Goal: Transaction & Acquisition: Purchase product/service

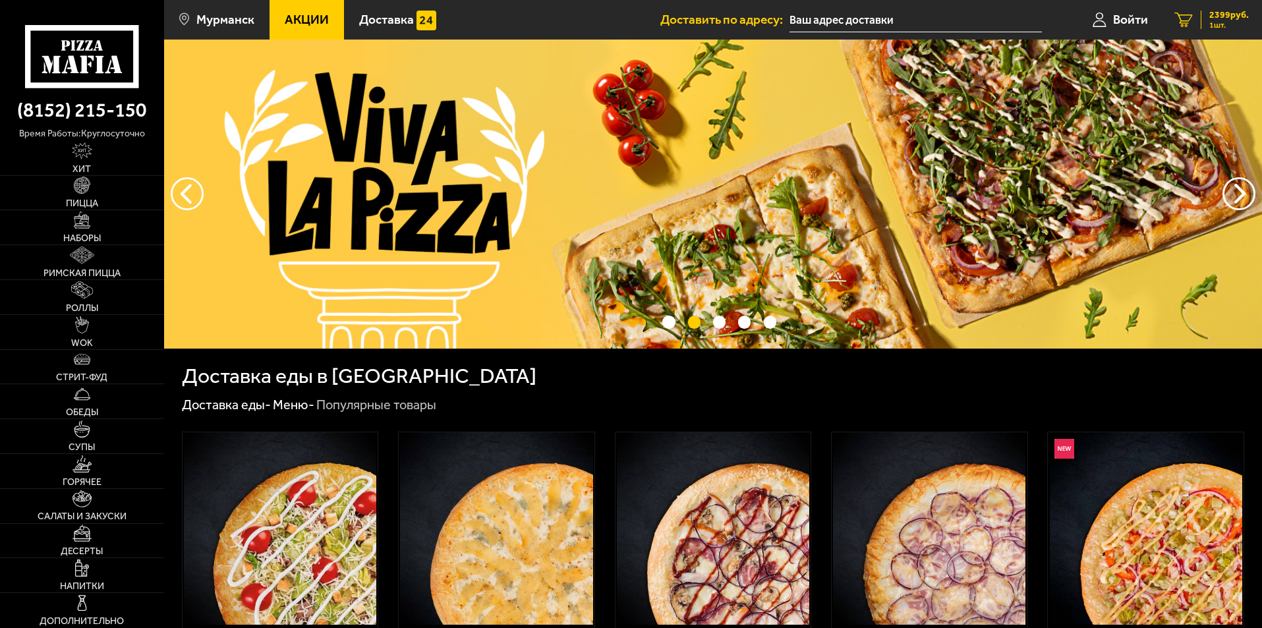
click at [1205, 18] on div "2399 руб. 1 шт." at bounding box center [1225, 20] width 48 height 18
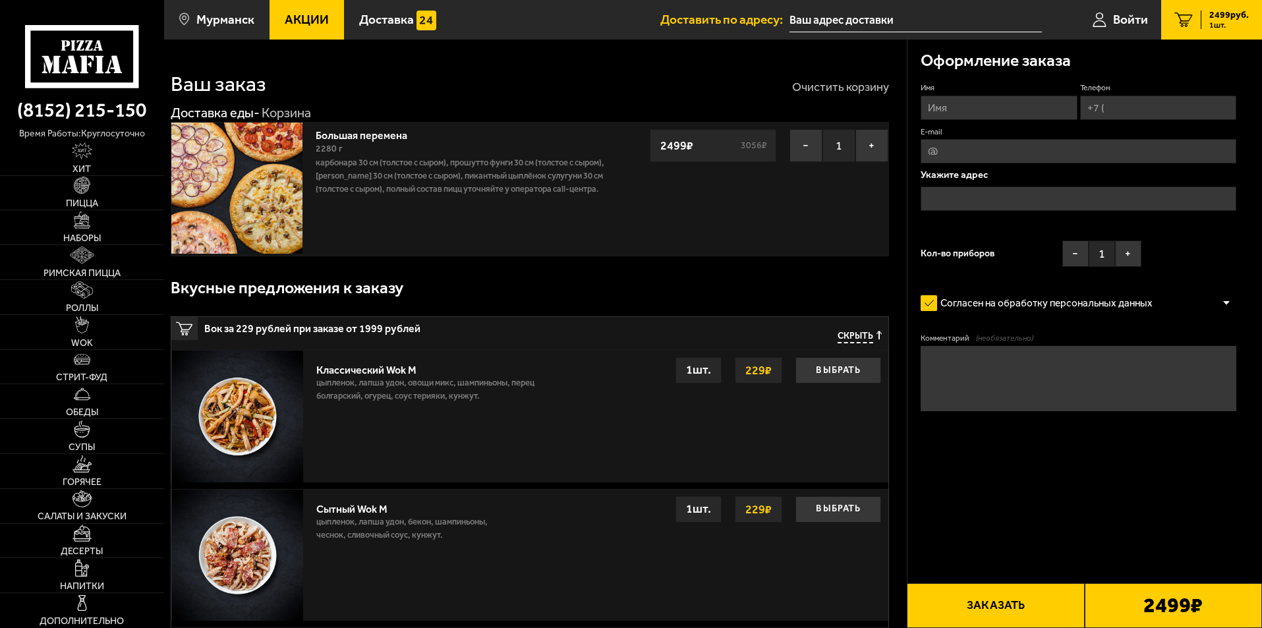
click at [822, 82] on button "Очистить корзину" at bounding box center [840, 87] width 97 height 12
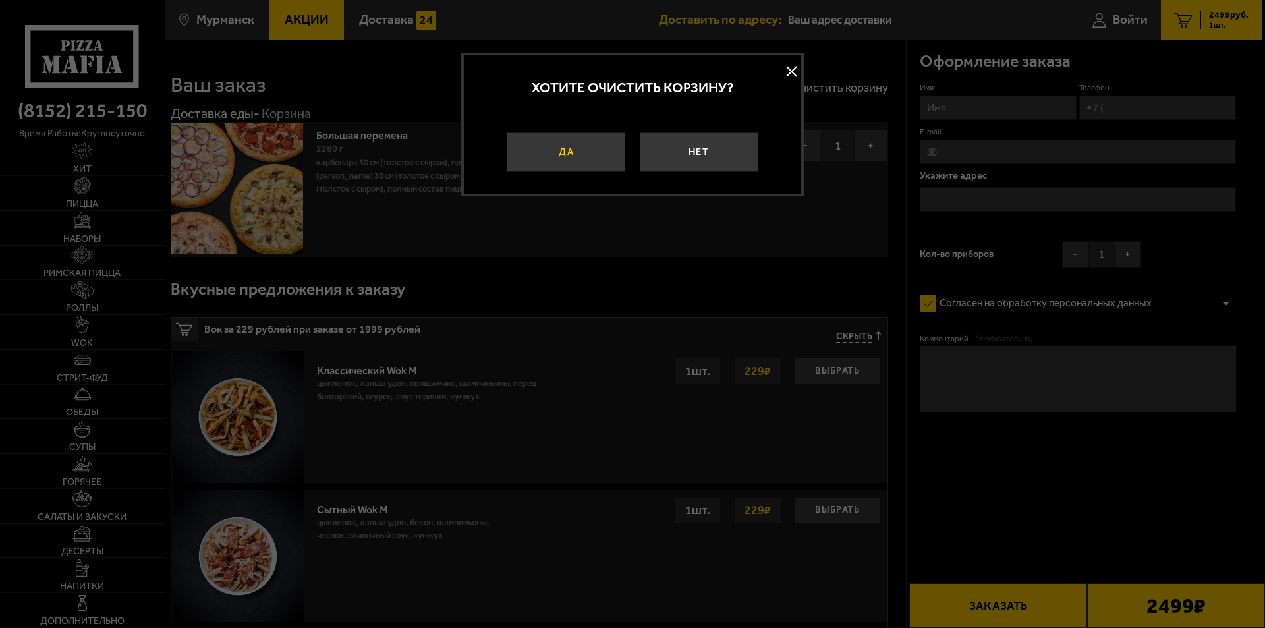
click at [588, 146] on button "Да" at bounding box center [566, 152] width 119 height 40
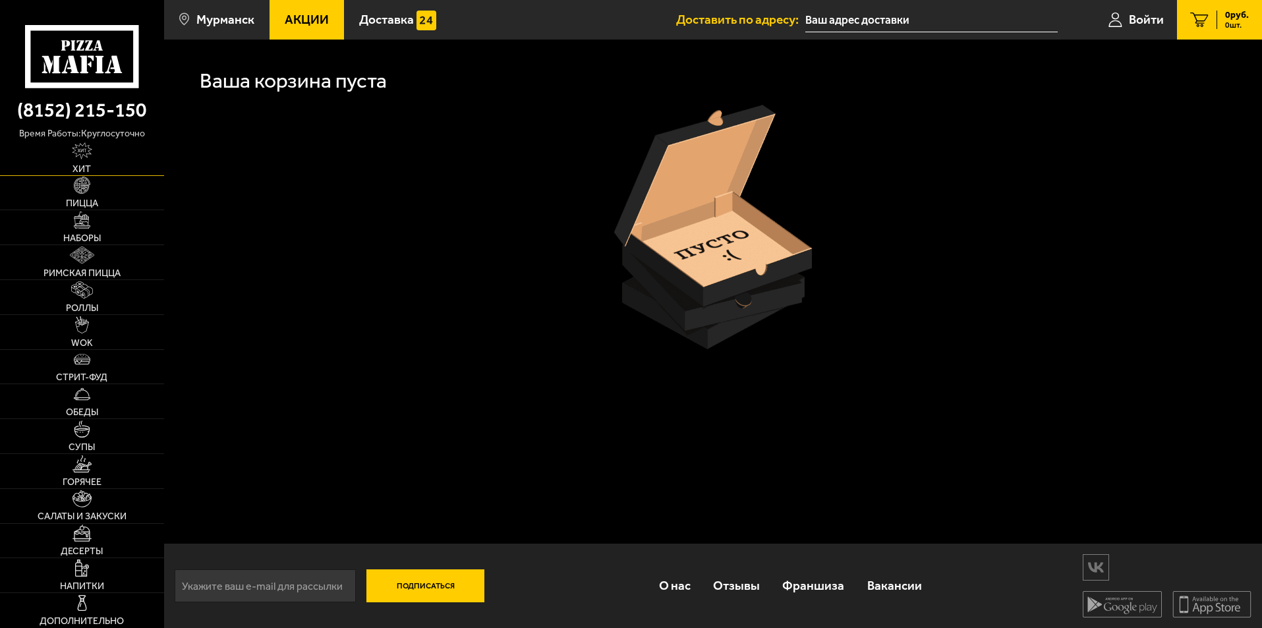
click at [44, 160] on link "Хит" at bounding box center [82, 158] width 164 height 34
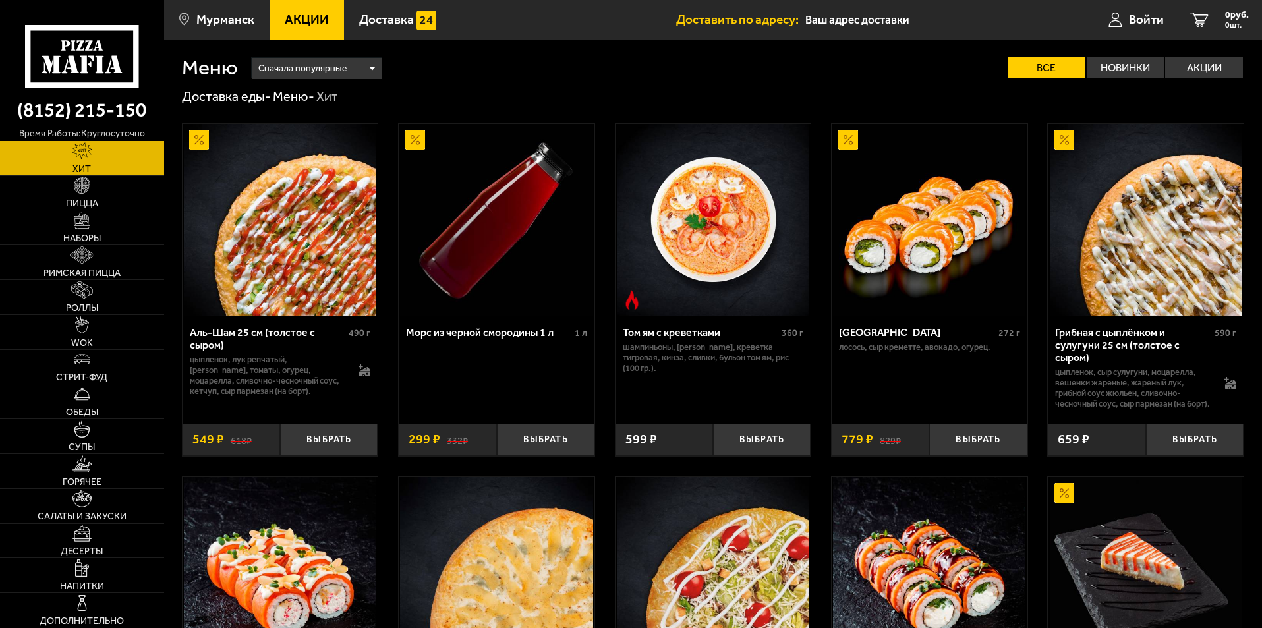
click at [113, 205] on link "Пицца" at bounding box center [82, 193] width 164 height 34
